Goal: Register for event/course

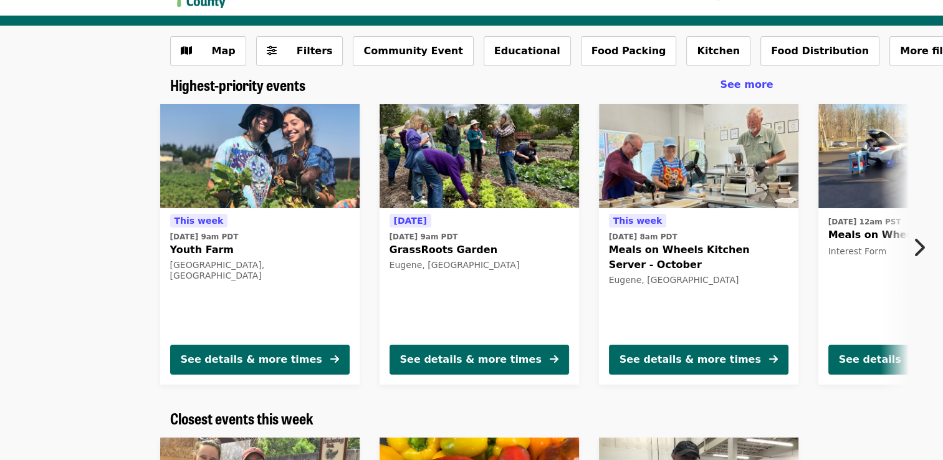
scroll to position [43, 0]
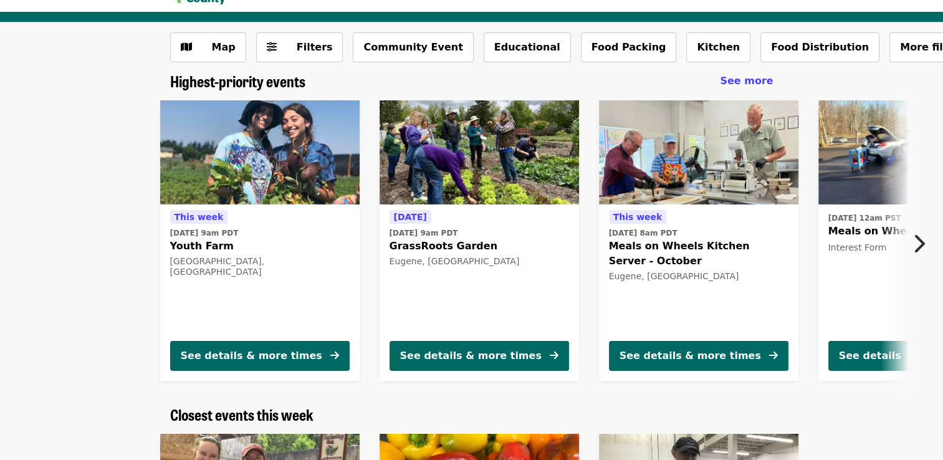
click at [927, 242] on button "Next item" at bounding box center [922, 243] width 41 height 35
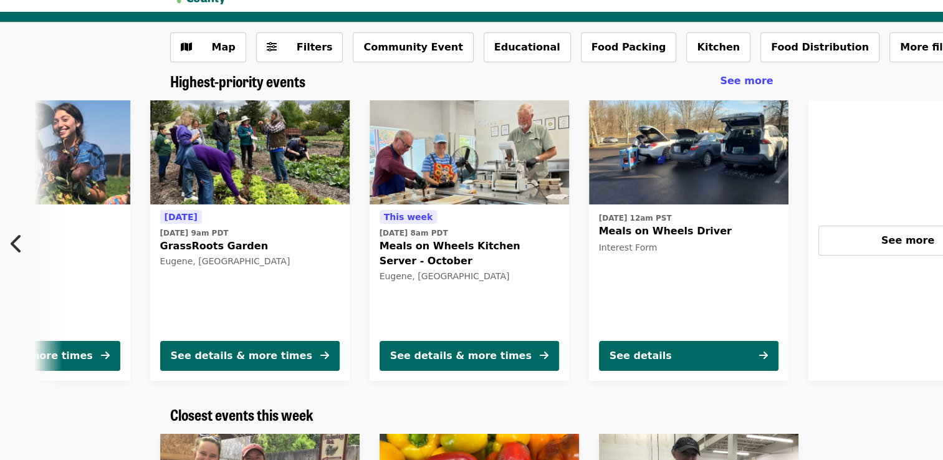
scroll to position [0, 558]
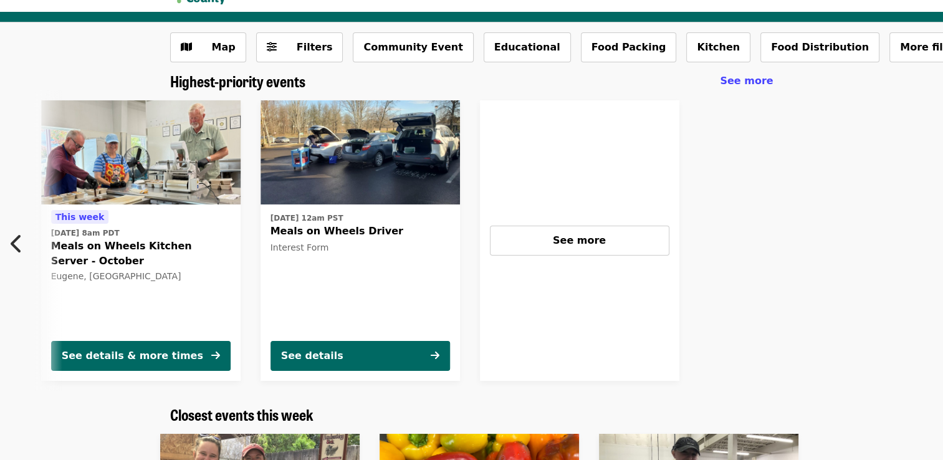
click at [105, 247] on span "Meals on Wheels Kitchen Server - October" at bounding box center [140, 254] width 179 height 30
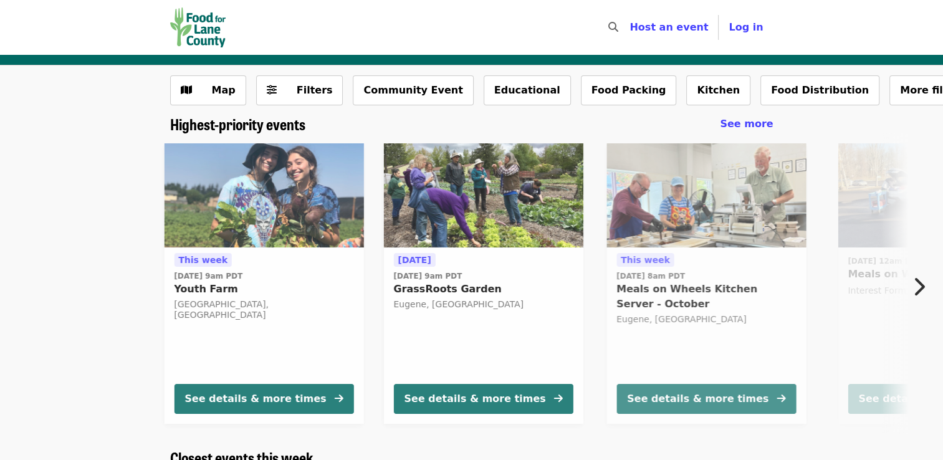
scroll to position [43, 0]
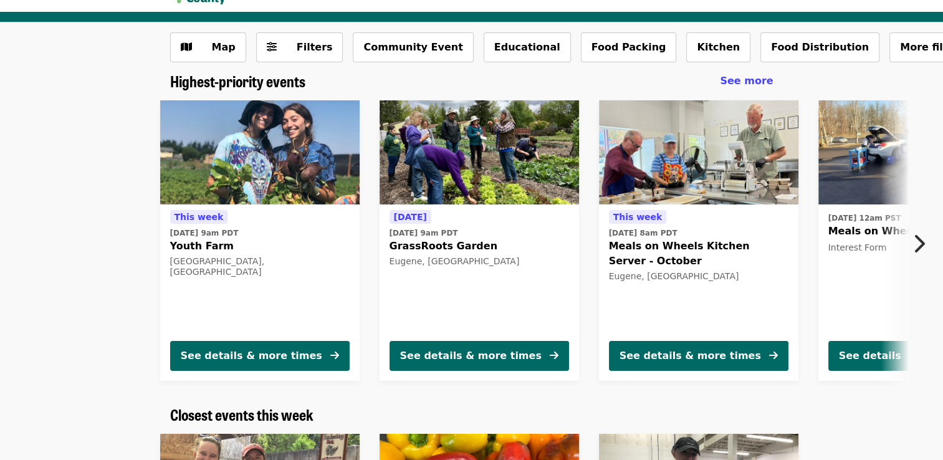
click at [462, 243] on span "GrassRoots Garden" at bounding box center [478, 246] width 179 height 15
